Goal: Task Accomplishment & Management: Manage account settings

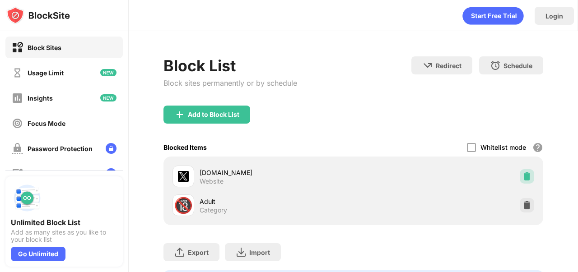
click at [520, 171] on div at bounding box center [527, 176] width 14 height 14
